Goal: Task Accomplishment & Management: Manage account settings

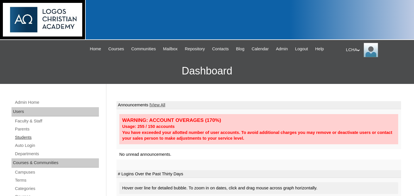
click at [27, 137] on link "Students" at bounding box center [56, 137] width 84 height 7
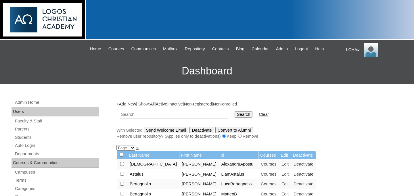
click at [154, 116] on input "text" at bounding box center [174, 115] width 108 height 8
type input "stefania"
click at [234, 111] on input "Search" at bounding box center [243, 114] width 18 height 6
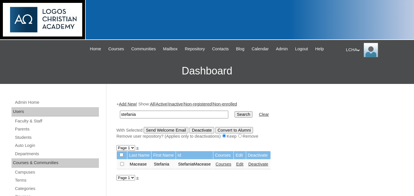
click at [243, 165] on link "Edit" at bounding box center [239, 164] width 7 height 5
click at [231, 165] on link "Courses" at bounding box center [223, 164] width 16 height 5
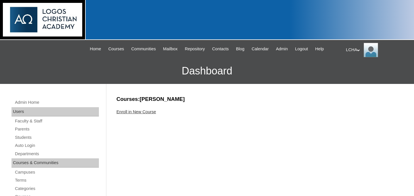
click at [145, 111] on link "Enroll in New Course" at bounding box center [136, 111] width 40 height 5
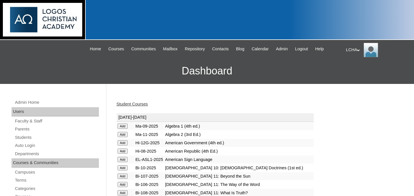
click at [126, 151] on input "Add" at bounding box center [123, 151] width 10 height 5
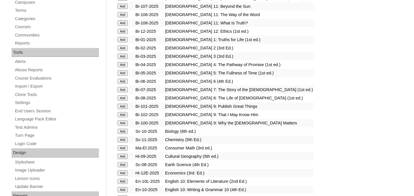
click at [124, 97] on input "Add" at bounding box center [123, 97] width 10 height 5
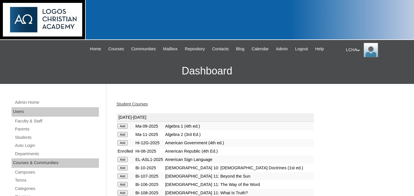
scroll to position [170, 0]
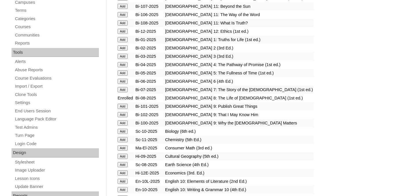
click at [122, 166] on input "Add" at bounding box center [123, 164] width 10 height 5
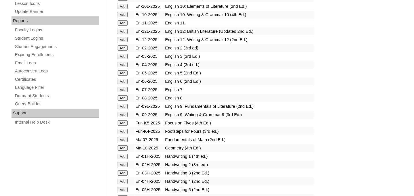
click at [124, 96] on input "Add" at bounding box center [123, 97] width 10 height 5
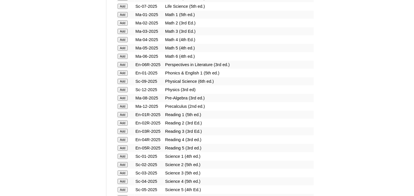
click at [122, 97] on input "Add" at bounding box center [123, 97] width 10 height 5
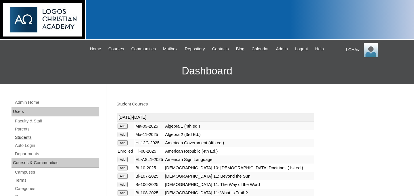
click at [26, 136] on link "Students" at bounding box center [56, 137] width 84 height 7
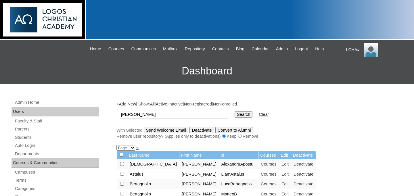
type input "[PERSON_NAME]"
click at [234, 111] on input "Search" at bounding box center [243, 114] width 18 height 6
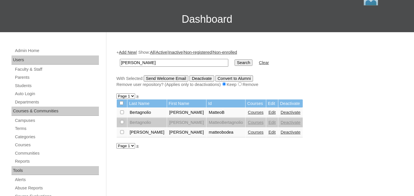
scroll to position [57, 0]
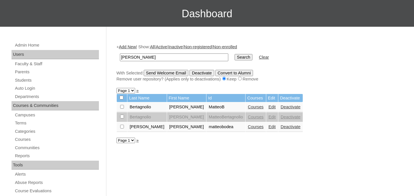
click at [248, 128] on link "Courses" at bounding box center [256, 126] width 16 height 5
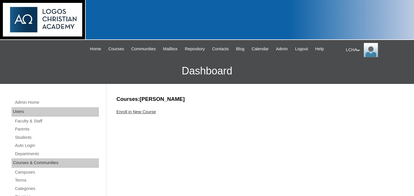
click at [150, 111] on link "Enroll in New Course" at bounding box center [136, 111] width 40 height 5
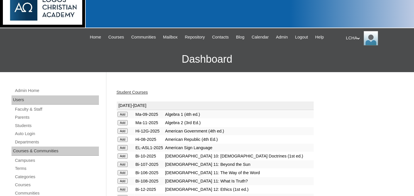
scroll to position [18, 0]
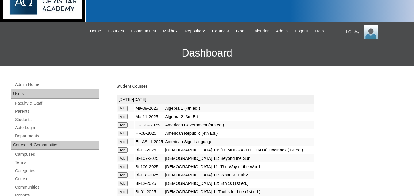
click at [122, 134] on input "Add" at bounding box center [123, 133] width 10 height 5
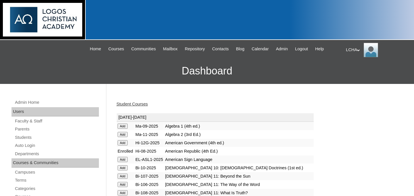
scroll to position [170, 0]
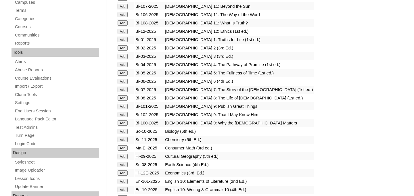
click at [121, 98] on input "Add" at bounding box center [123, 97] width 10 height 5
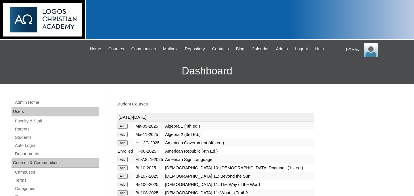
scroll to position [170, 0]
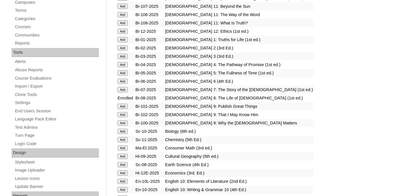
click at [125, 164] on input "Add" at bounding box center [123, 164] width 10 height 5
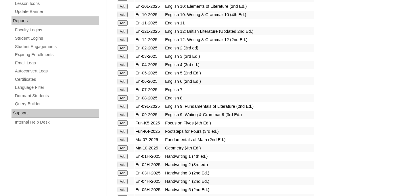
click at [123, 97] on input "Add" at bounding box center [123, 97] width 10 height 5
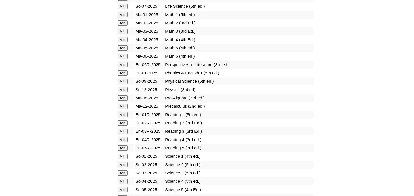
click at [122, 100] on input "Add" at bounding box center [123, 97] width 10 height 5
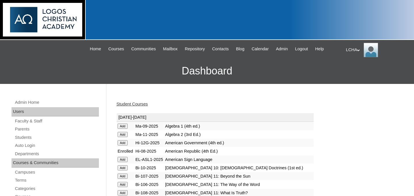
scroll to position [345, 0]
click at [24, 136] on link "Students" at bounding box center [56, 137] width 84 height 7
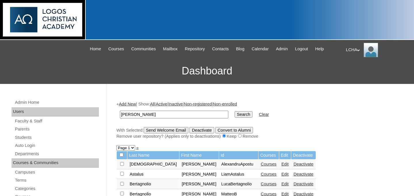
type input "[PERSON_NAME]"
click at [234, 111] on input "Search" at bounding box center [243, 114] width 18 height 6
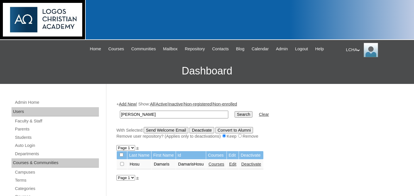
click at [224, 165] on link "Courses" at bounding box center [216, 164] width 16 height 5
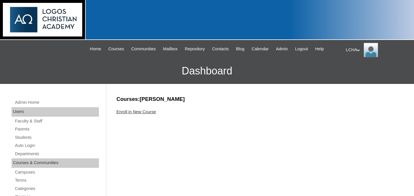
click at [148, 113] on link "Enroll in New Course" at bounding box center [136, 111] width 40 height 5
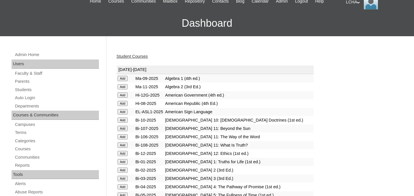
scroll to position [161, 0]
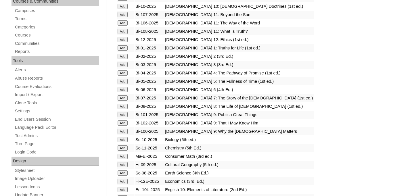
click at [127, 97] on input "Add" at bounding box center [123, 97] width 10 height 5
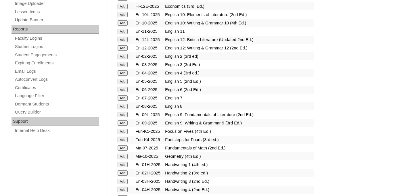
click at [127, 97] on input "Add" at bounding box center [123, 97] width 10 height 5
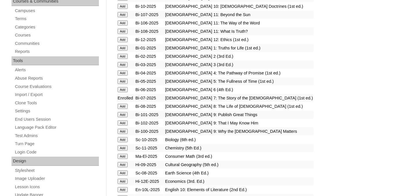
scroll to position [336, 0]
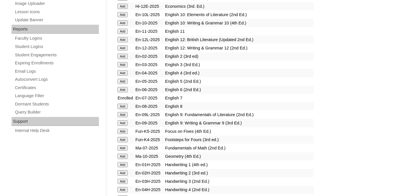
click at [123, 148] on input "Add" at bounding box center [123, 147] width 10 height 5
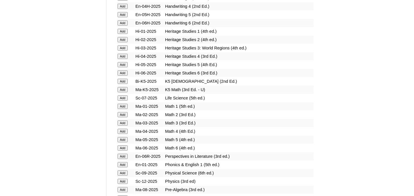
click at [121, 97] on input "Add" at bounding box center [123, 97] width 10 height 5
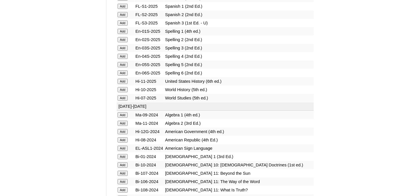
click at [124, 98] on input "Add" at bounding box center [123, 97] width 10 height 5
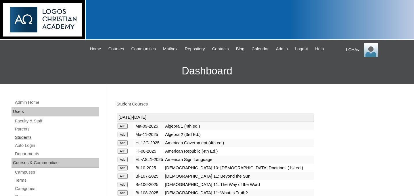
click at [28, 137] on link "Students" at bounding box center [56, 137] width 84 height 7
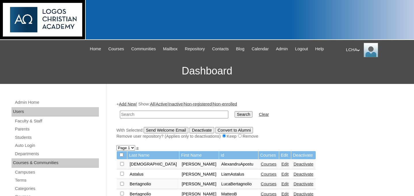
click at [133, 114] on input "text" at bounding box center [174, 115] width 108 height 8
type input "eva"
click at [234, 111] on input "Search" at bounding box center [243, 114] width 18 height 6
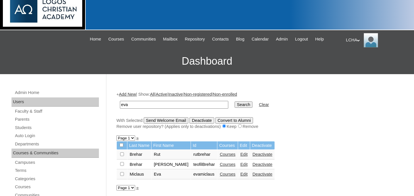
scroll to position [29, 0]
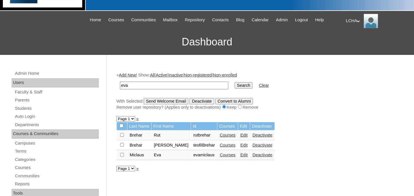
click at [220, 155] on link "Courses" at bounding box center [228, 155] width 16 height 5
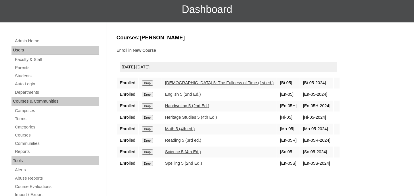
scroll to position [62, 0]
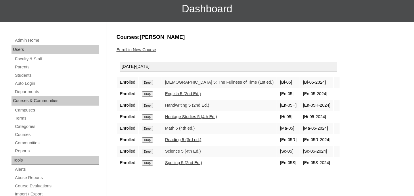
click at [148, 83] on input "Drop" at bounding box center [147, 82] width 11 height 5
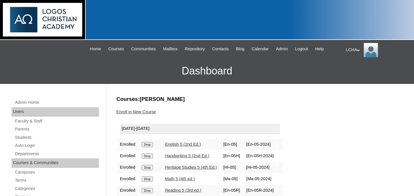
click at [149, 146] on input "Drop" at bounding box center [147, 144] width 11 height 5
click at [149, 145] on input "Drop" at bounding box center [147, 144] width 11 height 5
click at [146, 142] on form "Drop" at bounding box center [150, 144] width 17 height 5
click at [147, 145] on input "Drop" at bounding box center [147, 144] width 11 height 5
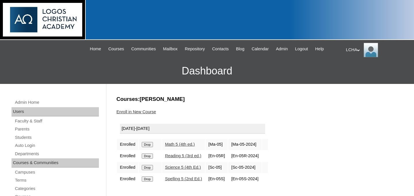
click at [145, 146] on input "Drop" at bounding box center [147, 144] width 11 height 5
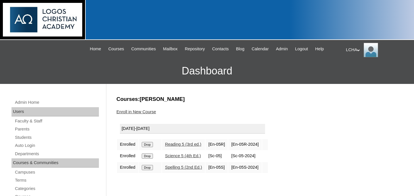
click at [148, 141] on td "Drop" at bounding box center [150, 144] width 23 height 11
click at [148, 145] on input "Drop" at bounding box center [147, 144] width 11 height 5
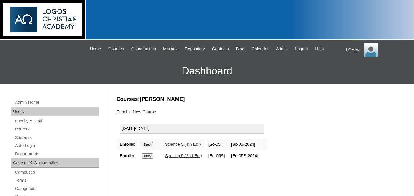
click at [148, 144] on input "Drop" at bounding box center [147, 144] width 11 height 5
click at [152, 145] on input "Drop" at bounding box center [147, 144] width 11 height 5
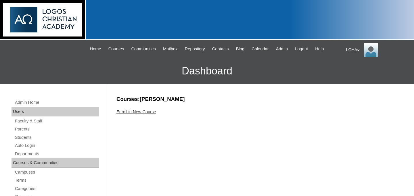
click at [148, 113] on link "Enroll in New Course" at bounding box center [136, 111] width 40 height 5
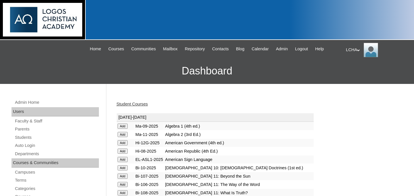
scroll to position [153, 0]
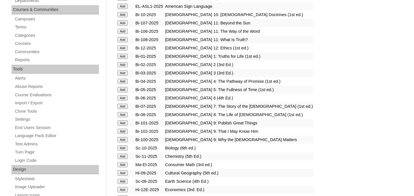
click at [123, 97] on input "Add" at bounding box center [123, 97] width 10 height 5
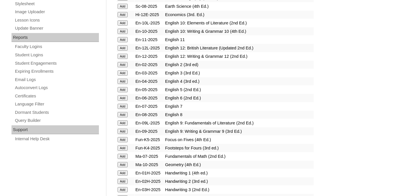
click at [123, 97] on input "Add" at bounding box center [123, 97] width 10 height 5
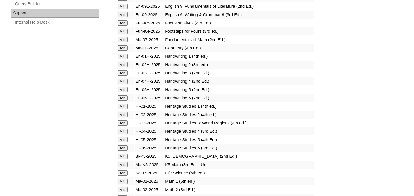
click at [123, 97] on input "Add" at bounding box center [123, 97] width 10 height 5
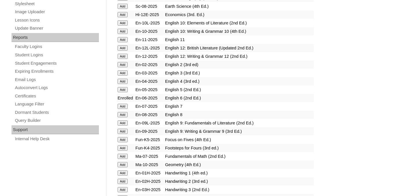
scroll to position [445, 0]
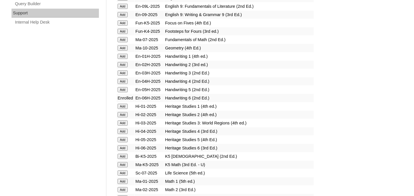
click at [122, 148] on input "Add" at bounding box center [123, 147] width 10 height 5
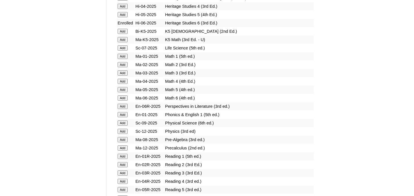
click at [120, 98] on input "Add" at bounding box center [123, 97] width 10 height 5
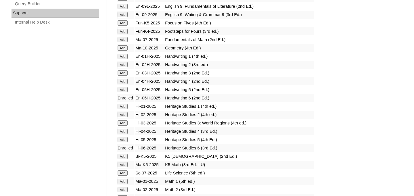
scroll to position [570, 0]
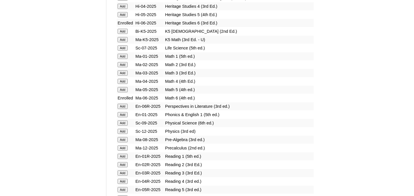
click at [120, 106] on input "Add" at bounding box center [123, 106] width 10 height 5
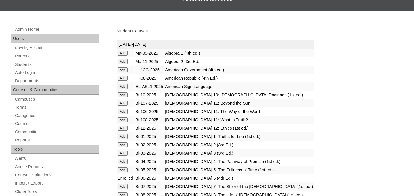
scroll to position [70, 0]
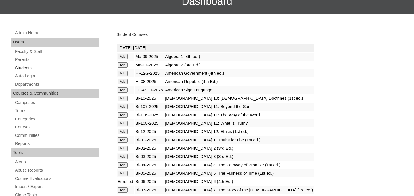
click at [20, 67] on link "Students" at bounding box center [56, 67] width 84 height 7
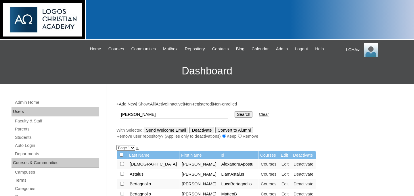
type input "pavel"
click at [234, 111] on input "Search" at bounding box center [243, 114] width 18 height 6
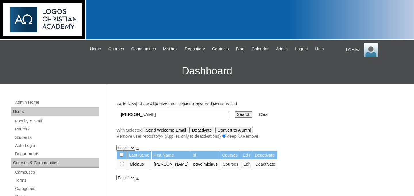
click at [224, 165] on link "Courses" at bounding box center [230, 164] width 16 height 5
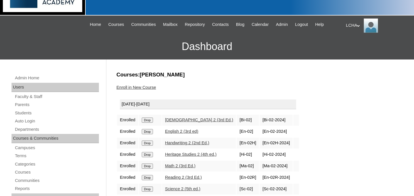
scroll to position [37, 0]
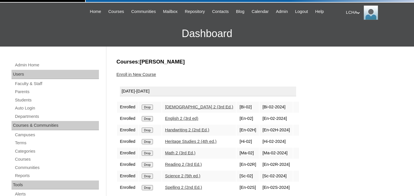
click at [150, 106] on input "Drop" at bounding box center [147, 107] width 11 height 5
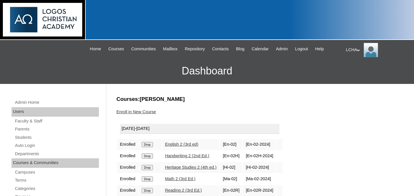
click at [152, 144] on input "Drop" at bounding box center [147, 144] width 11 height 5
click at [150, 144] on input "Drop" at bounding box center [147, 144] width 11 height 5
click at [152, 143] on input "Drop" at bounding box center [147, 144] width 11 height 5
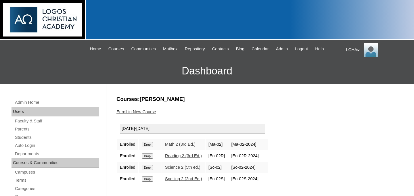
click at [152, 145] on input "Drop" at bounding box center [147, 144] width 11 height 5
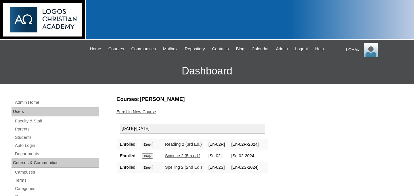
click at [151, 144] on input "Drop" at bounding box center [147, 144] width 11 height 5
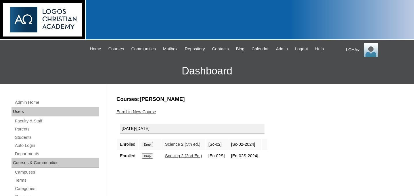
click at [144, 144] on input "Drop" at bounding box center [147, 144] width 11 height 5
click at [150, 142] on form "Drop" at bounding box center [150, 144] width 17 height 5
click at [149, 143] on input "Drop" at bounding box center [147, 144] width 11 height 5
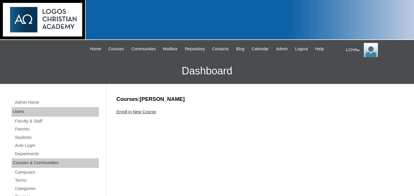
click at [149, 113] on link "Enroll in New Course" at bounding box center [136, 111] width 40 height 5
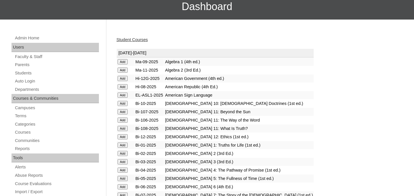
scroll to position [303, 0]
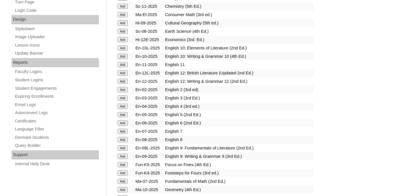
click at [122, 98] on input "Add" at bounding box center [123, 97] width 10 height 5
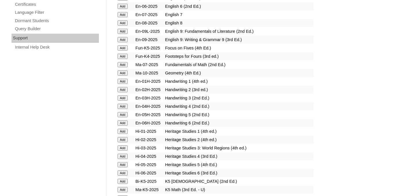
click at [122, 98] on input "Add" at bounding box center [123, 97] width 10 height 5
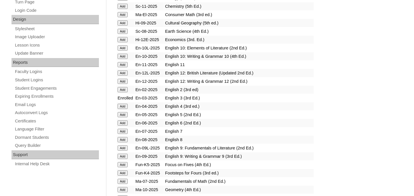
scroll to position [420, 0]
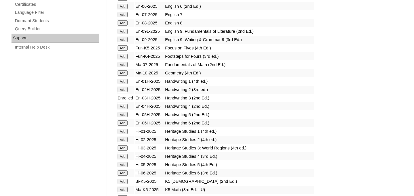
click at [125, 149] on input "Add" at bounding box center [123, 147] width 10 height 5
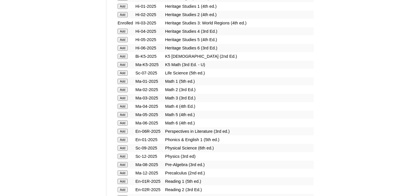
click at [121, 99] on input "Add" at bounding box center [123, 97] width 10 height 5
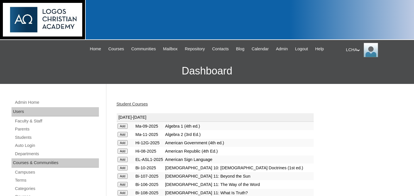
scroll to position [128, 0]
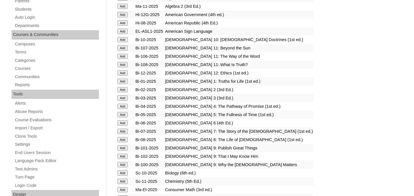
click at [126, 98] on input "Add" at bounding box center [123, 97] width 10 height 5
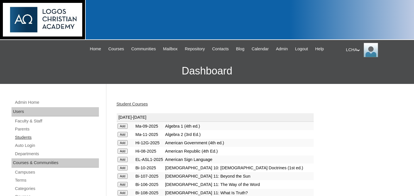
click at [28, 139] on link "Students" at bounding box center [56, 137] width 84 height 7
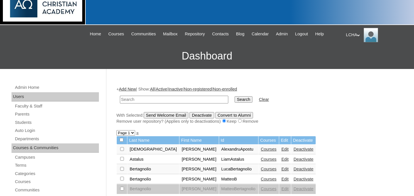
scroll to position [18, 0]
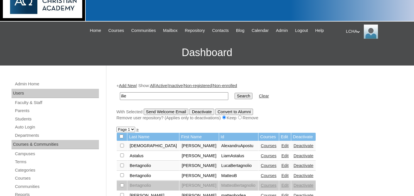
type input "ilie"
click at [234, 93] on input "Search" at bounding box center [243, 96] width 18 height 6
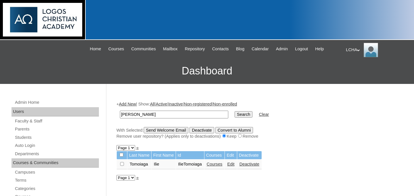
type input "[PERSON_NAME]"
click at [234, 111] on input "Search" at bounding box center [243, 114] width 18 height 6
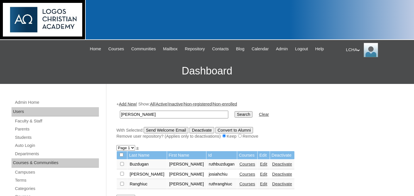
click at [239, 186] on link "Courses" at bounding box center [247, 184] width 16 height 5
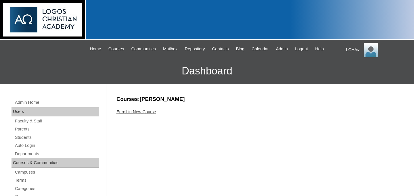
click at [141, 112] on link "Enroll in New Course" at bounding box center [136, 111] width 40 height 5
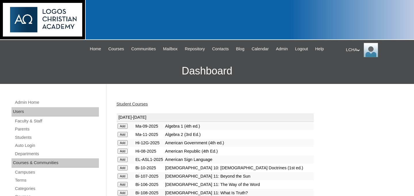
click at [125, 125] on input "Add" at bounding box center [123, 126] width 10 height 5
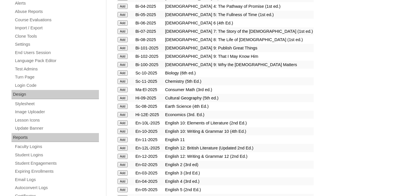
click at [124, 99] on input "Add" at bounding box center [123, 97] width 10 height 5
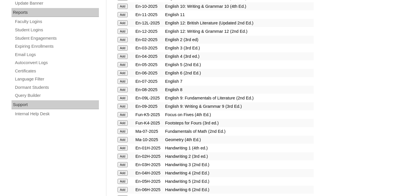
click at [124, 99] on input "Add" at bounding box center [123, 97] width 10 height 5
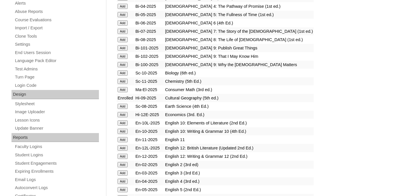
scroll to position [353, 0]
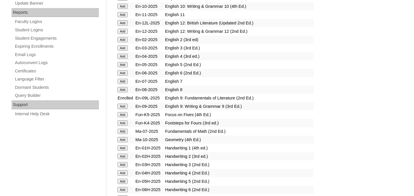
click at [120, 106] on input "Add" at bounding box center [123, 106] width 10 height 5
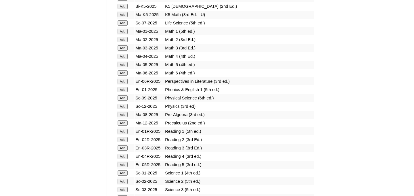
click at [128, 96] on input "Add" at bounding box center [123, 97] width 10 height 5
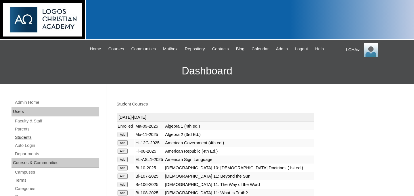
click at [26, 137] on link "Students" at bounding box center [56, 137] width 84 height 7
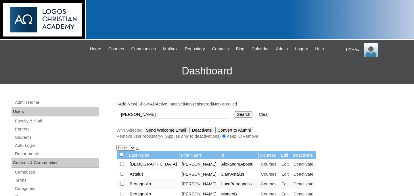
type input "[PERSON_NAME]"
click at [234, 111] on input "Search" at bounding box center [243, 114] width 18 height 6
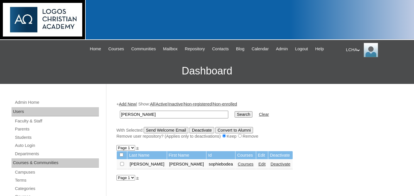
click at [238, 163] on link "Courses" at bounding box center [246, 164] width 16 height 5
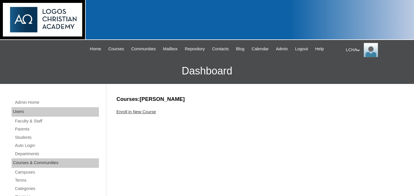
click at [147, 113] on link "Enroll in New Course" at bounding box center [136, 111] width 40 height 5
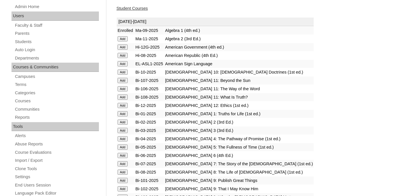
scroll to position [143, 0]
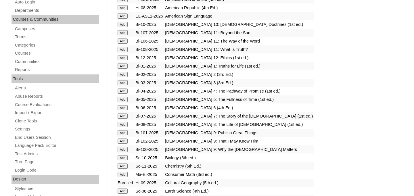
click at [125, 133] on input "Add" at bounding box center [123, 132] width 10 height 5
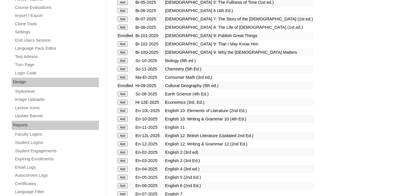
scroll to position [230, 0]
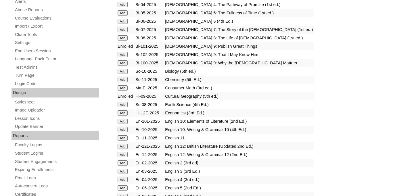
click at [120, 53] on input "Add" at bounding box center [123, 54] width 10 height 5
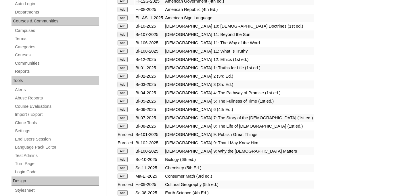
scroll to position [251, 0]
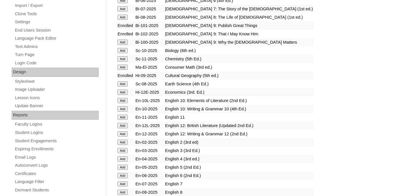
click at [121, 42] on input "Add" at bounding box center [123, 42] width 10 height 5
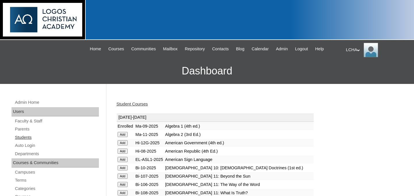
click at [25, 136] on link "Students" at bounding box center [56, 137] width 84 height 7
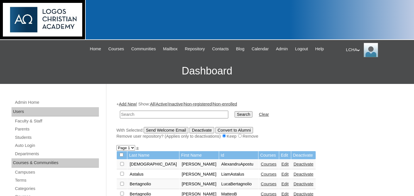
click at [158, 112] on input "text" at bounding box center [174, 115] width 108 height 8
type input "[PERSON_NAME]"
click at [234, 111] on input "Search" at bounding box center [243, 114] width 18 height 6
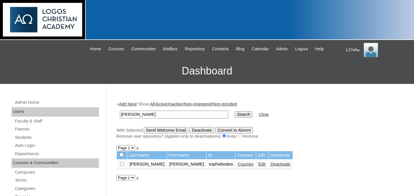
click at [235, 168] on td "Courses" at bounding box center [245, 164] width 20 height 10
click at [238, 166] on link "Courses" at bounding box center [246, 164] width 16 height 5
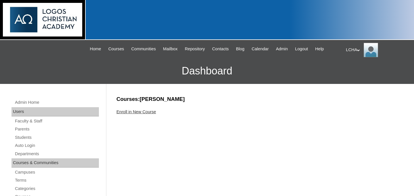
click at [152, 113] on link "Enroll in New Course" at bounding box center [136, 111] width 40 height 5
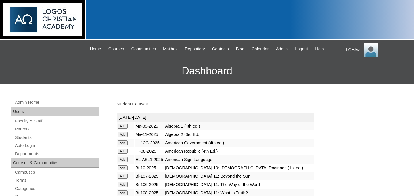
click at [120, 126] on input "Add" at bounding box center [123, 126] width 10 height 5
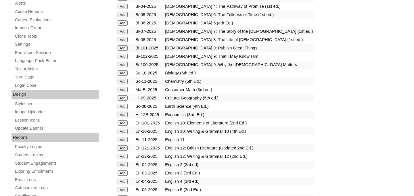
click at [124, 97] on input "Add" at bounding box center [123, 97] width 10 height 5
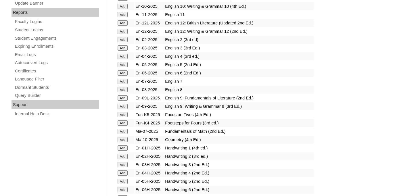
click at [124, 97] on input "Add" at bounding box center [123, 97] width 10 height 5
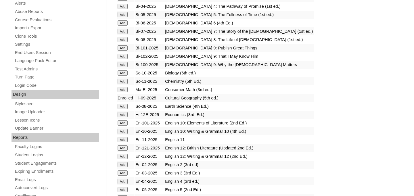
scroll to position [353, 0]
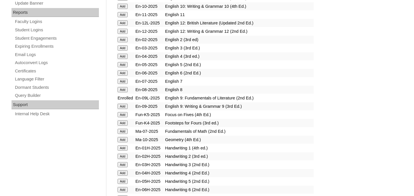
click at [122, 105] on input "Add" at bounding box center [123, 106] width 10 height 5
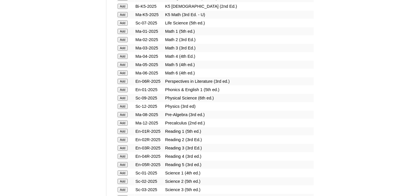
click at [123, 98] on input "Add" at bounding box center [123, 97] width 10 height 5
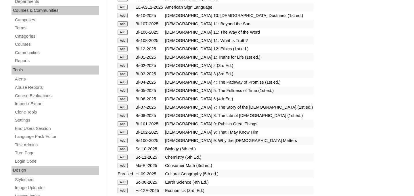
scroll to position [145, 0]
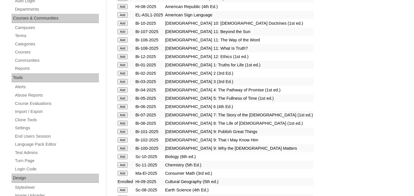
click at [120, 132] on input "Add" at bounding box center [123, 131] width 10 height 5
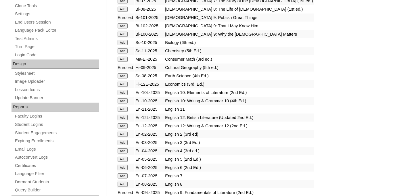
scroll to position [213, 0]
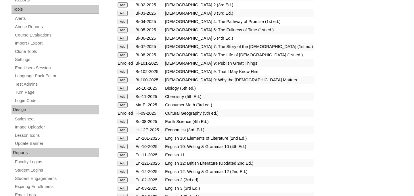
click at [124, 69] on input "Add" at bounding box center [123, 71] width 10 height 5
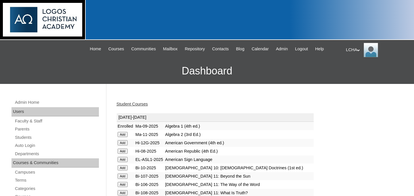
scroll to position [228, 0]
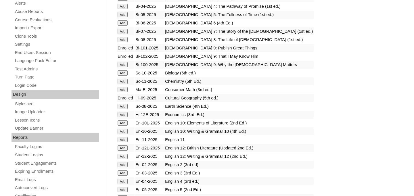
click at [124, 64] on input "Add" at bounding box center [123, 64] width 10 height 5
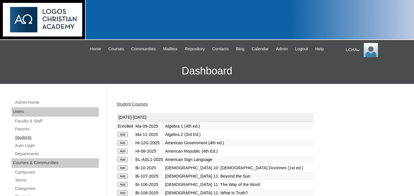
click at [28, 137] on link "Students" at bounding box center [56, 137] width 84 height 7
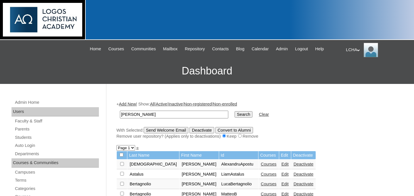
type input "[PERSON_NAME]"
click at [234, 111] on input "Search" at bounding box center [243, 114] width 18 height 6
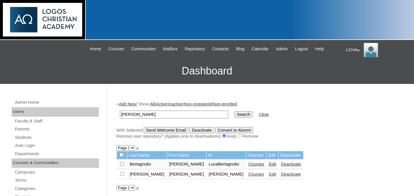
click at [248, 164] on link "Courses" at bounding box center [256, 164] width 16 height 5
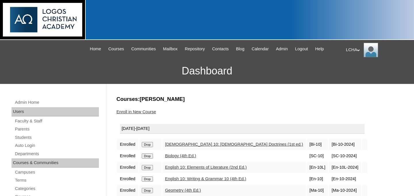
click at [152, 143] on input "Drop" at bounding box center [147, 144] width 11 height 5
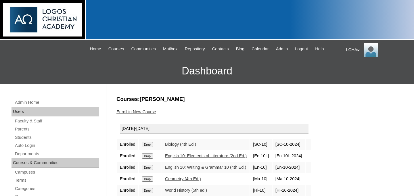
click at [149, 146] on input "Drop" at bounding box center [147, 144] width 11 height 5
click at [153, 145] on input "Drop" at bounding box center [147, 144] width 11 height 5
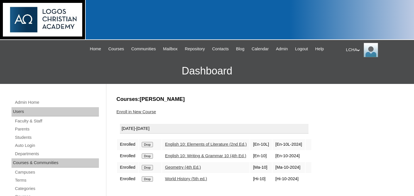
click at [151, 144] on input "Drop" at bounding box center [147, 144] width 11 height 5
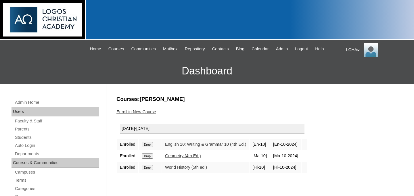
click at [147, 144] on input "Drop" at bounding box center [147, 144] width 11 height 5
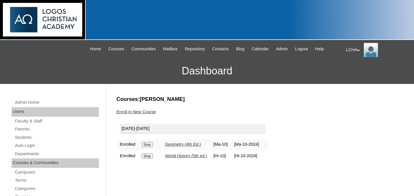
click at [149, 145] on input "Drop" at bounding box center [147, 144] width 11 height 5
click at [147, 145] on input "Drop" at bounding box center [147, 144] width 11 height 5
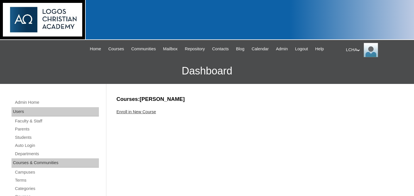
click at [145, 113] on link "Enroll in New Course" at bounding box center [136, 111] width 40 height 5
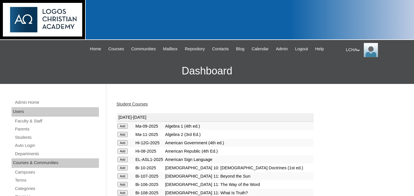
click at [121, 168] on input "Add" at bounding box center [123, 167] width 10 height 5
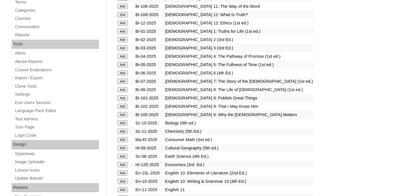
click at [123, 125] on input "Add" at bounding box center [123, 122] width 10 height 5
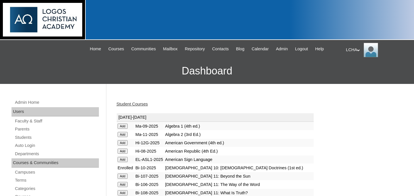
scroll to position [178, 0]
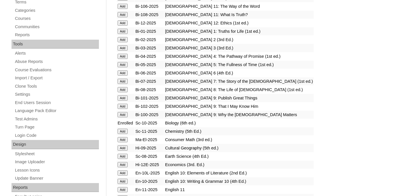
click at [118, 173] on input "Add" at bounding box center [123, 172] width 10 height 5
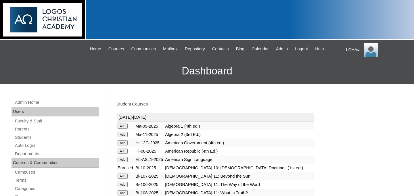
scroll to position [178, 0]
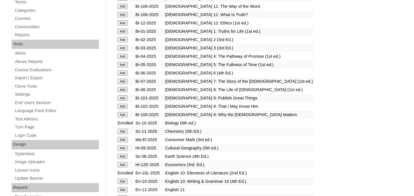
click at [122, 181] on input "Add" at bounding box center [123, 181] width 10 height 5
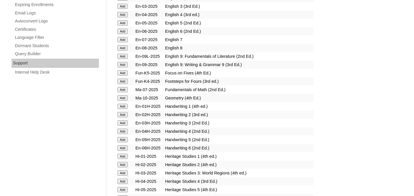
click at [122, 99] on input "Add" at bounding box center [123, 97] width 10 height 5
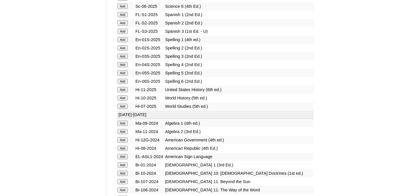
click at [125, 97] on input "Add" at bounding box center [123, 97] width 10 height 5
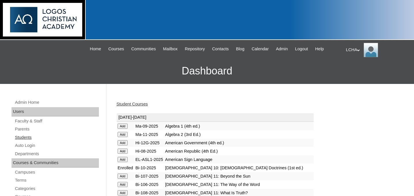
click at [32, 138] on link "Students" at bounding box center [56, 137] width 84 height 7
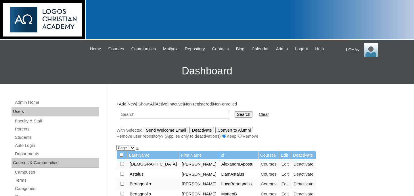
click at [138, 115] on input "text" at bounding box center [174, 115] width 108 height 8
type input "[PERSON_NAME]"
click at [234, 111] on input "Search" at bounding box center [243, 114] width 18 height 6
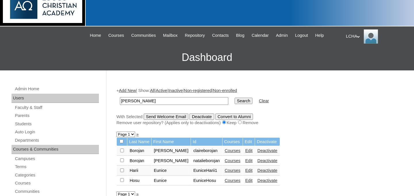
scroll to position [30, 0]
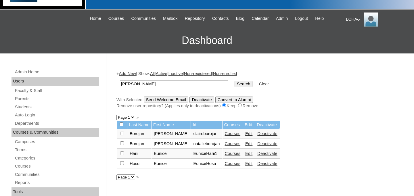
click at [225, 166] on link "Courses" at bounding box center [233, 163] width 16 height 5
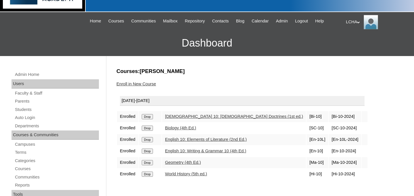
scroll to position [65, 0]
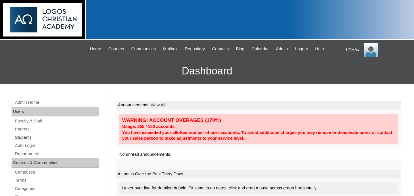
click at [30, 138] on link "Students" at bounding box center [56, 137] width 84 height 7
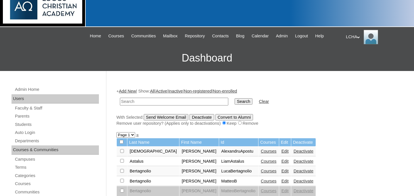
scroll to position [14, 0]
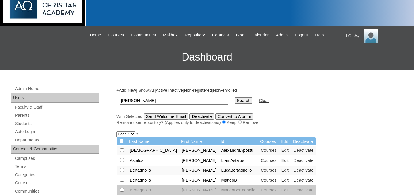
type input "[PERSON_NAME]"
click at [234, 97] on input "Search" at bounding box center [243, 100] width 18 height 6
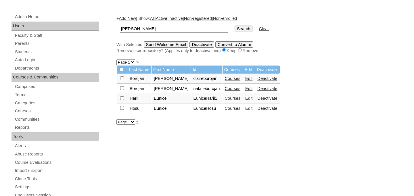
scroll to position [91, 0]
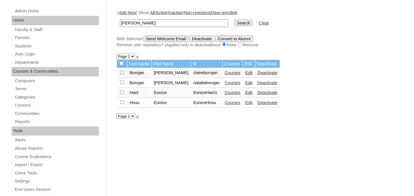
click at [229, 103] on link "Courses" at bounding box center [233, 102] width 16 height 5
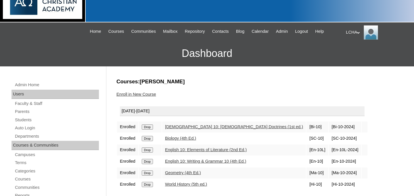
scroll to position [39, 0]
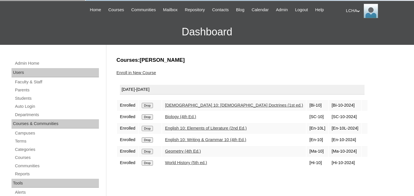
click at [148, 104] on input "Drop" at bounding box center [147, 105] width 11 height 5
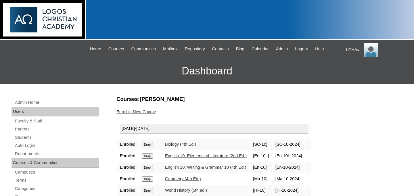
click at [148, 143] on input "Drop" at bounding box center [147, 144] width 11 height 5
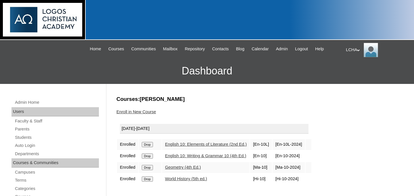
click at [152, 143] on input "Drop" at bounding box center [147, 144] width 11 height 5
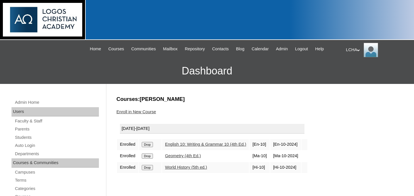
click at [152, 145] on input "Drop" at bounding box center [147, 144] width 11 height 5
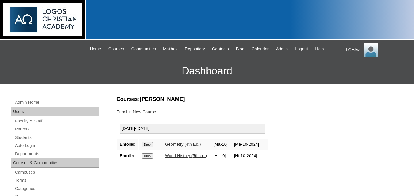
click at [153, 144] on input "Drop" at bounding box center [147, 144] width 11 height 5
click at [151, 145] on input "Drop" at bounding box center [147, 144] width 11 height 5
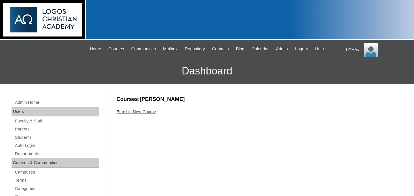
click at [153, 112] on link "Enroll in New Course" at bounding box center [136, 111] width 40 height 5
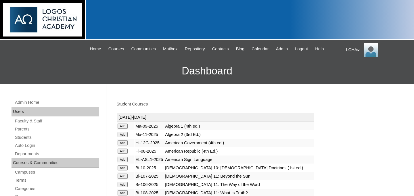
click at [122, 135] on input "Add" at bounding box center [123, 134] width 10 height 5
click at [123, 176] on input "Add" at bounding box center [123, 176] width 10 height 5
click at [124, 185] on input "Add" at bounding box center [123, 184] width 10 height 5
click at [121, 192] on input "Add" at bounding box center [123, 192] width 10 height 5
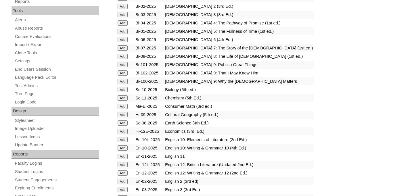
click at [124, 99] on input "Add" at bounding box center [123, 97] width 10 height 5
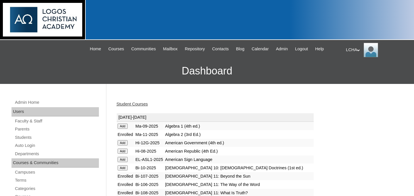
scroll to position [211, 0]
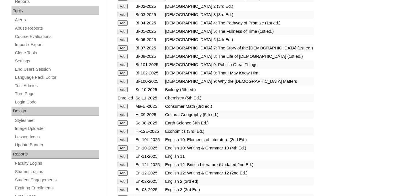
click at [123, 156] on input "Add" at bounding box center [123, 156] width 10 height 5
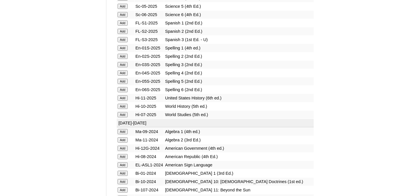
click at [124, 97] on input "Add" at bounding box center [123, 97] width 10 height 5
